Goal: Task Accomplishment & Management: Use online tool/utility

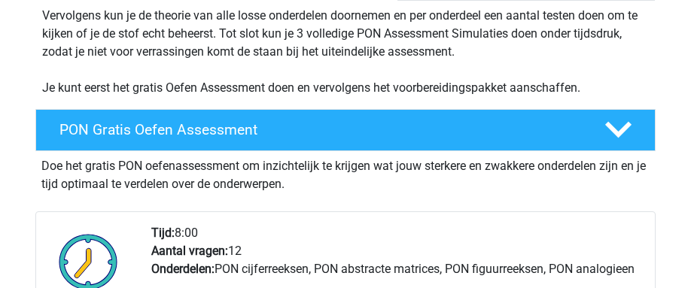
scroll to position [226, 0]
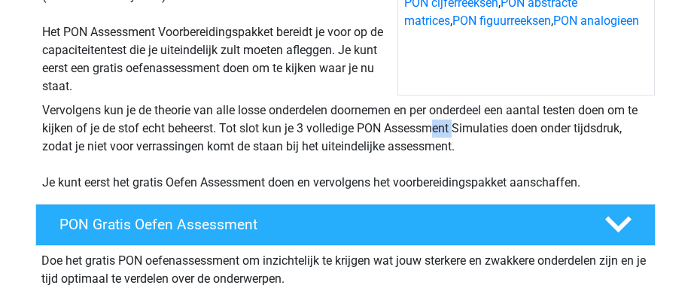
drag, startPoint x: 191, startPoint y: 126, endPoint x: 269, endPoint y: 123, distance: 77.6
click at [269, 123] on div "Vervolgens kun je de theorie van alle losse onderdelen doornemen en per onderde…" at bounding box center [345, 147] width 619 height 90
click at [312, 126] on div "Vervolgens kun je de theorie van alle losse onderdelen doornemen en per onderde…" at bounding box center [345, 147] width 619 height 90
drag, startPoint x: 300, startPoint y: 127, endPoint x: 414, endPoint y: 132, distance: 114.5
click at [414, 132] on div "Vervolgens kun je de theorie van alle losse onderdelen doornemen en per onderde…" at bounding box center [345, 147] width 619 height 90
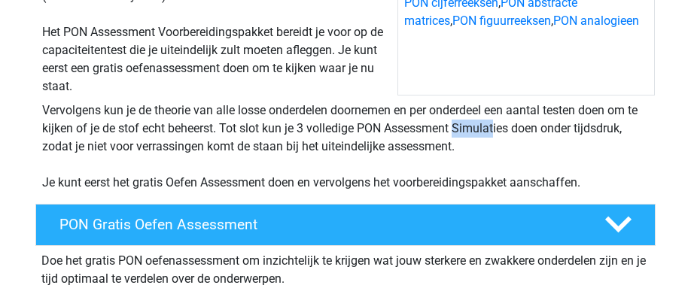
click at [345, 133] on div "Vervolgens kun je de theorie van alle losse onderdelen doornemen en per onderde…" at bounding box center [345, 147] width 619 height 90
drag, startPoint x: 322, startPoint y: 125, endPoint x: 343, endPoint y: 133, distance: 22.6
click at [343, 133] on div "Vervolgens kun je de theorie van alle losse onderdelen doornemen en per onderde…" at bounding box center [345, 147] width 619 height 90
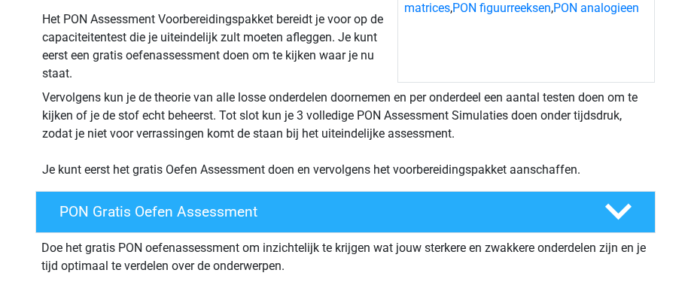
scroll to position [239, 0]
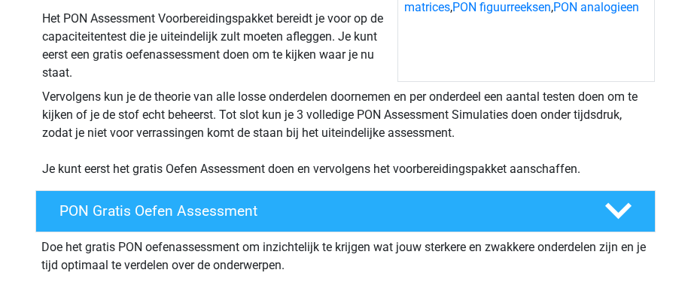
click at [402, 117] on div "Vervolgens kun je de theorie van alle losse onderdelen doornemen en per onderde…" at bounding box center [345, 133] width 619 height 90
drag, startPoint x: 390, startPoint y: 116, endPoint x: 417, endPoint y: 118, distance: 27.2
click at [417, 118] on div "Vervolgens kun je de theorie van alle losse onderdelen doornemen en per onderde…" at bounding box center [345, 133] width 619 height 90
click at [463, 116] on div "Vervolgens kun je de theorie van alle losse onderdelen doornemen en per onderde…" at bounding box center [345, 133] width 619 height 90
click at [458, 111] on div "Vervolgens kun je de theorie van alle losse onderdelen doornemen en per onderde…" at bounding box center [345, 133] width 619 height 90
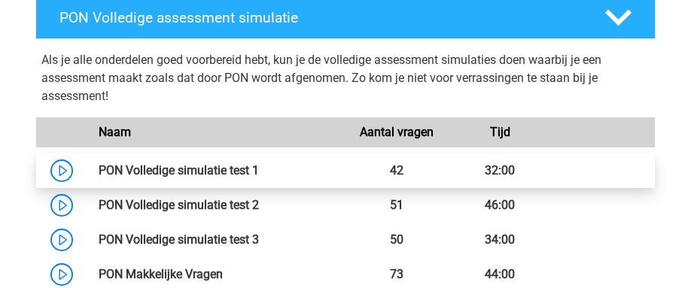
scroll to position [1395, 0]
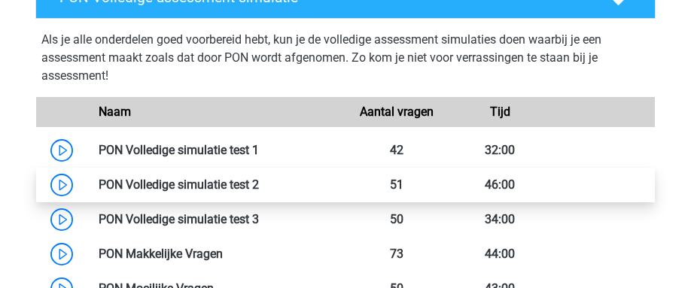
click at [259, 191] on link at bounding box center [259, 185] width 0 height 14
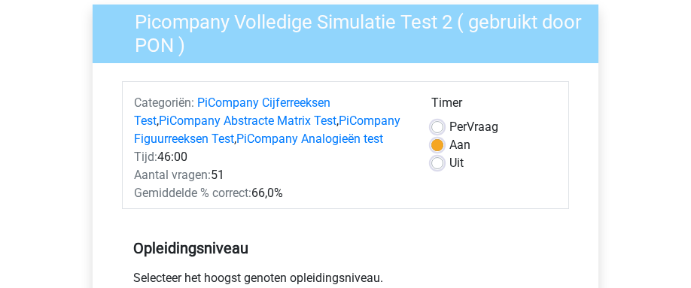
scroll to position [96, 0]
